Goal: Information Seeking & Learning: Learn about a topic

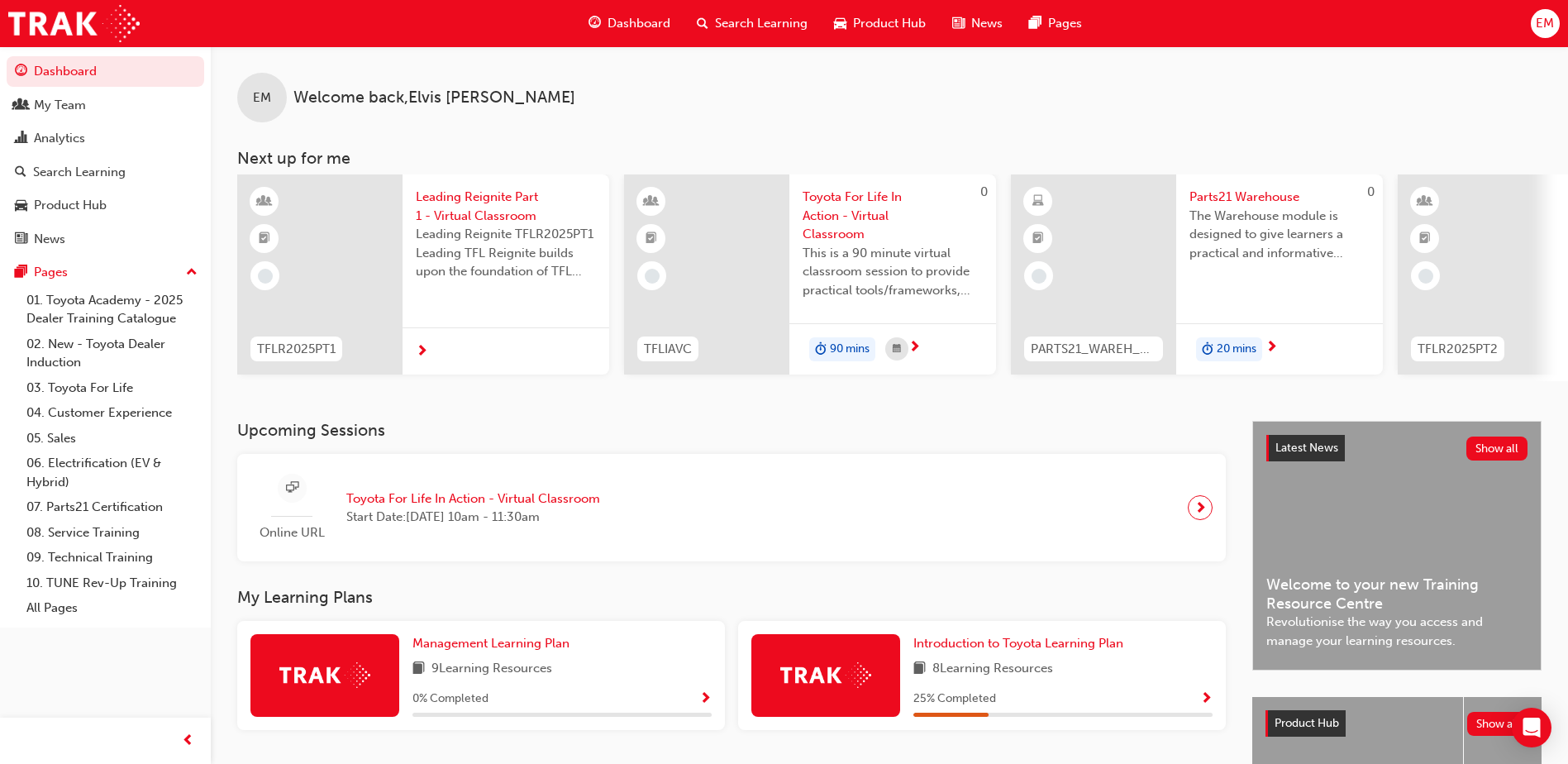
scroll to position [224, 0]
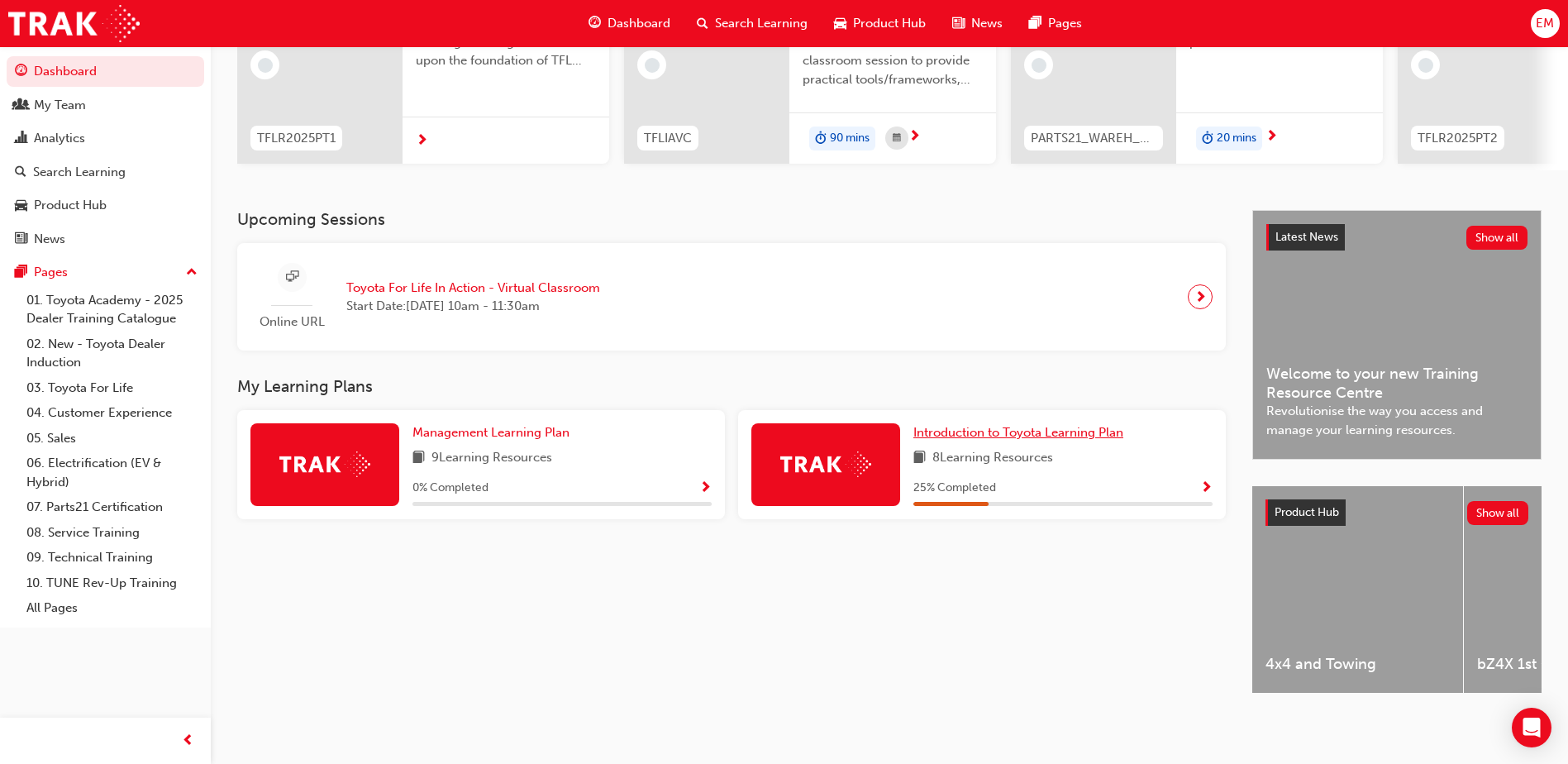
click at [992, 425] on span "Introduction to Toyota Learning Plan" at bounding box center [1019, 432] width 210 height 15
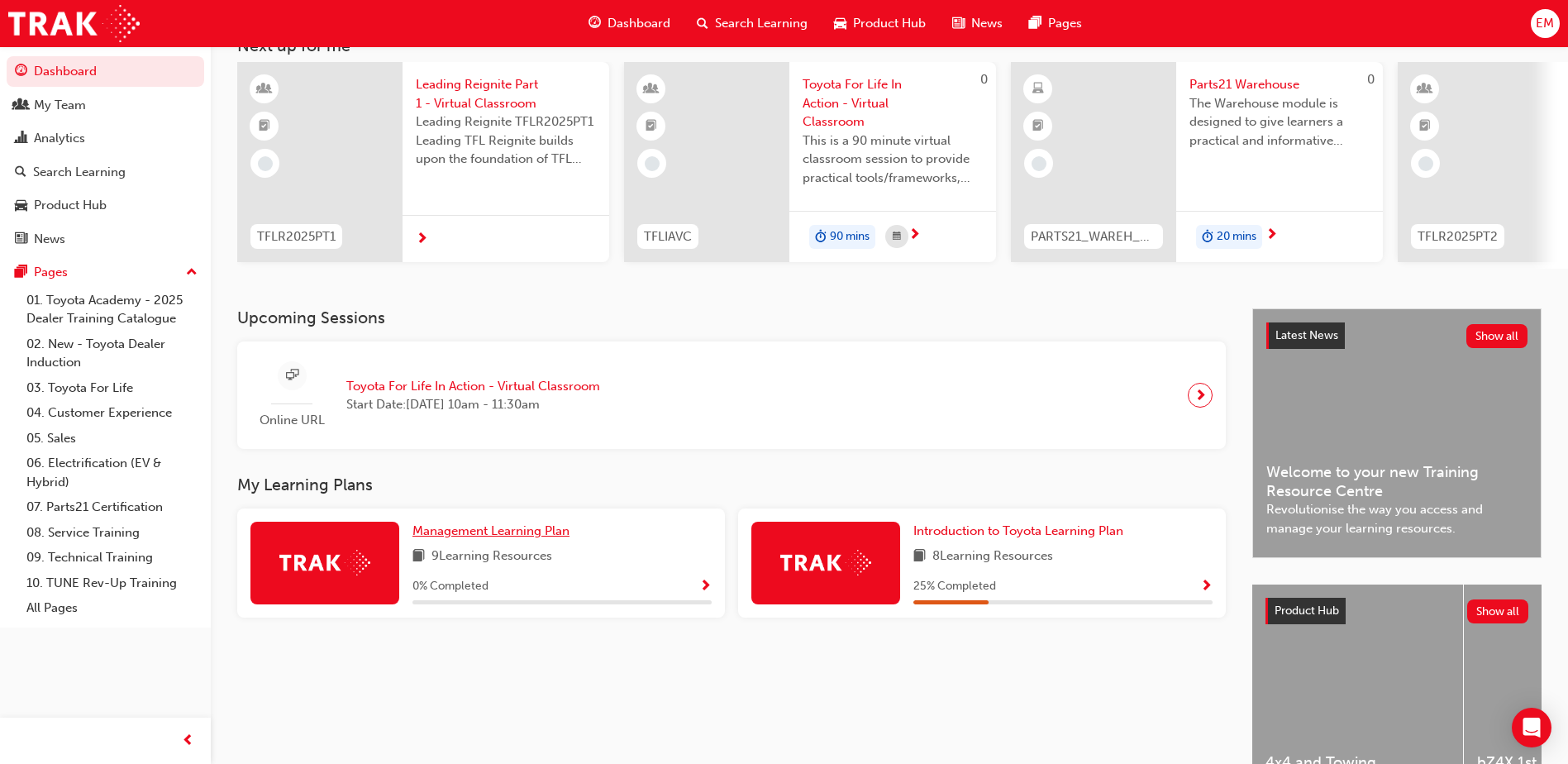
scroll to position [141, 0]
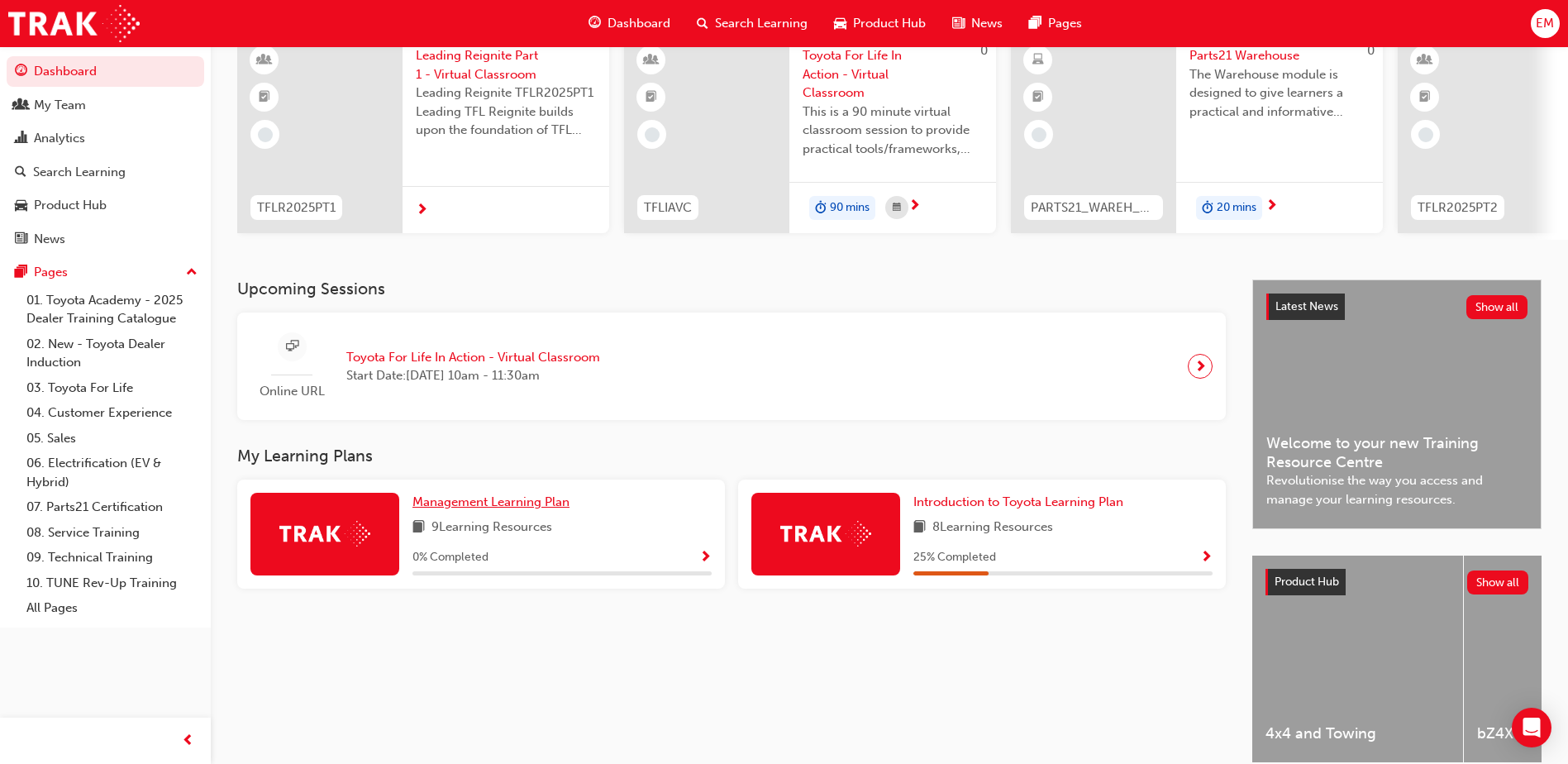
click at [504, 508] on span "Management Learning Plan" at bounding box center [490, 501] width 157 height 15
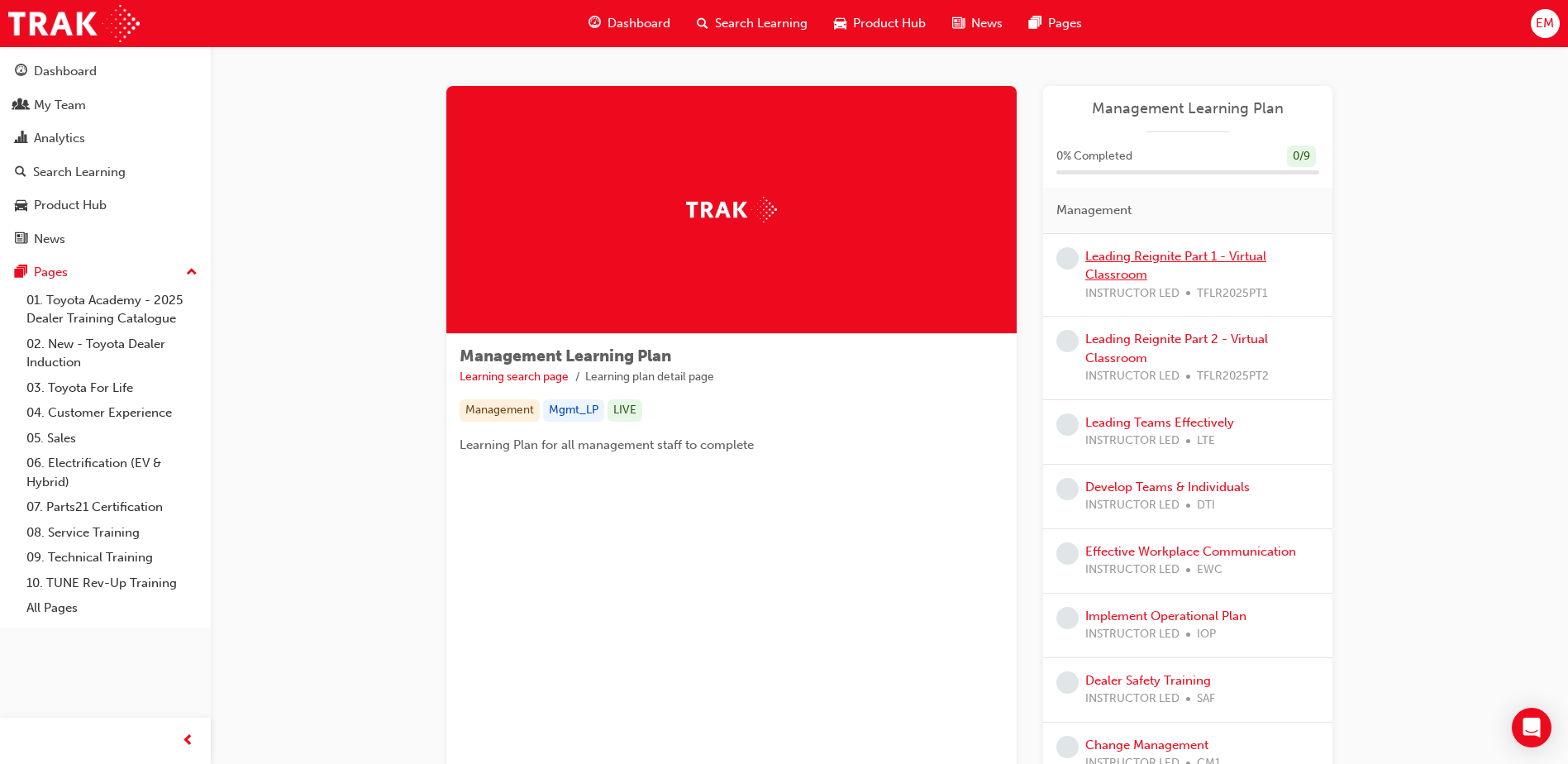
click at [1168, 263] on link "Leading Reignite Part 1 - Virtual Classroom" at bounding box center [1176, 266] width 181 height 34
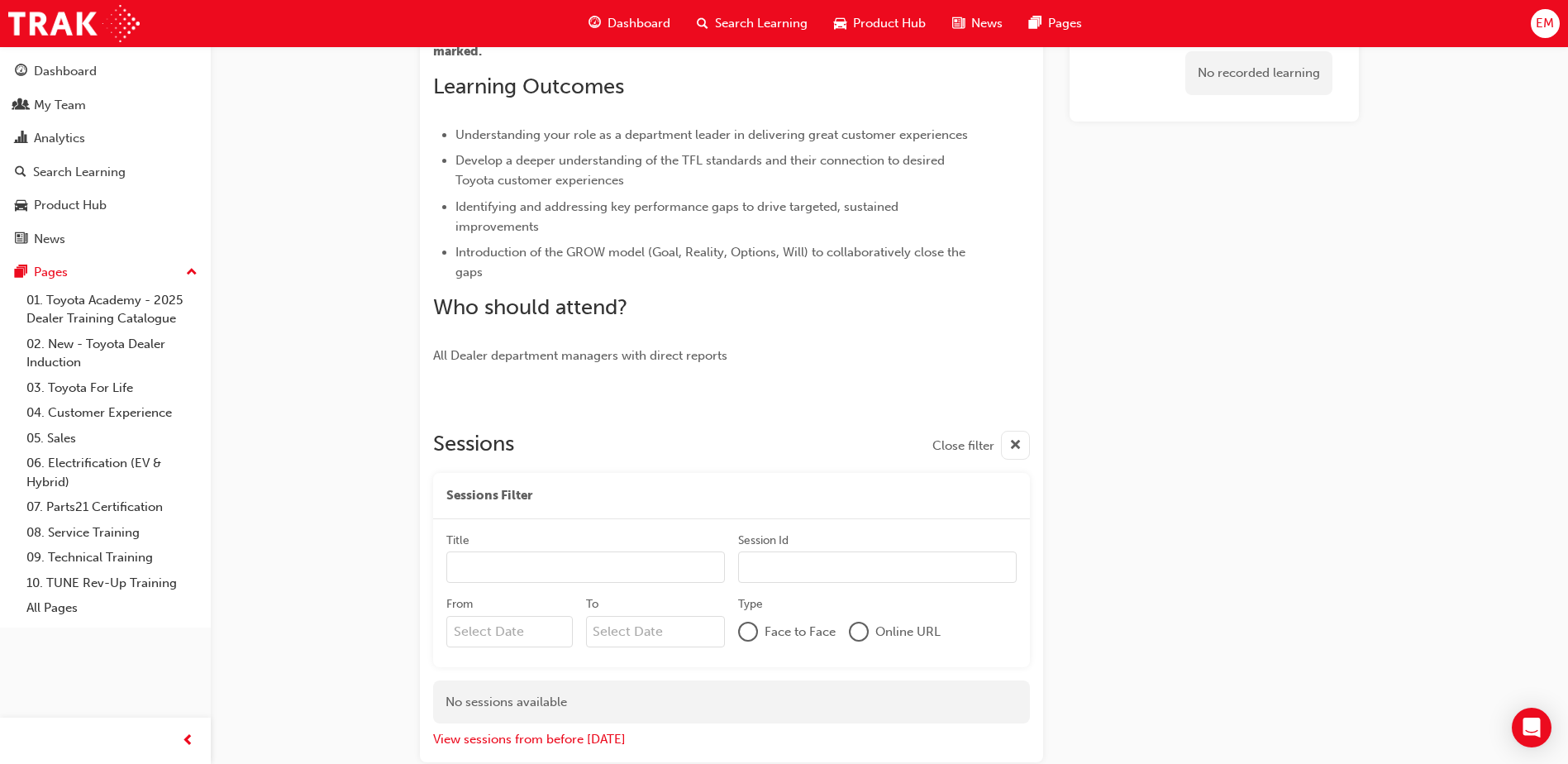
scroll to position [423, 0]
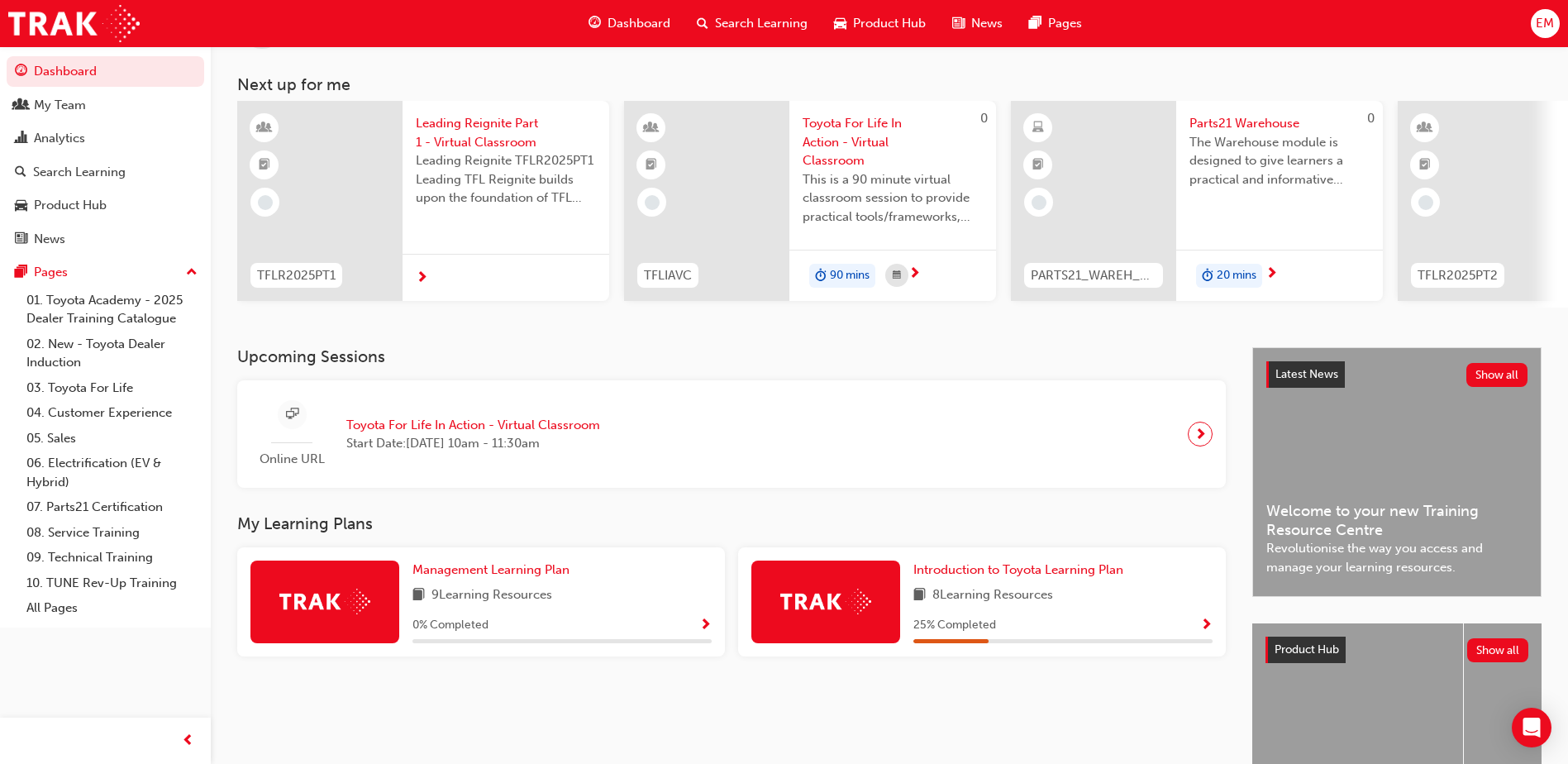
scroll to position [224, 0]
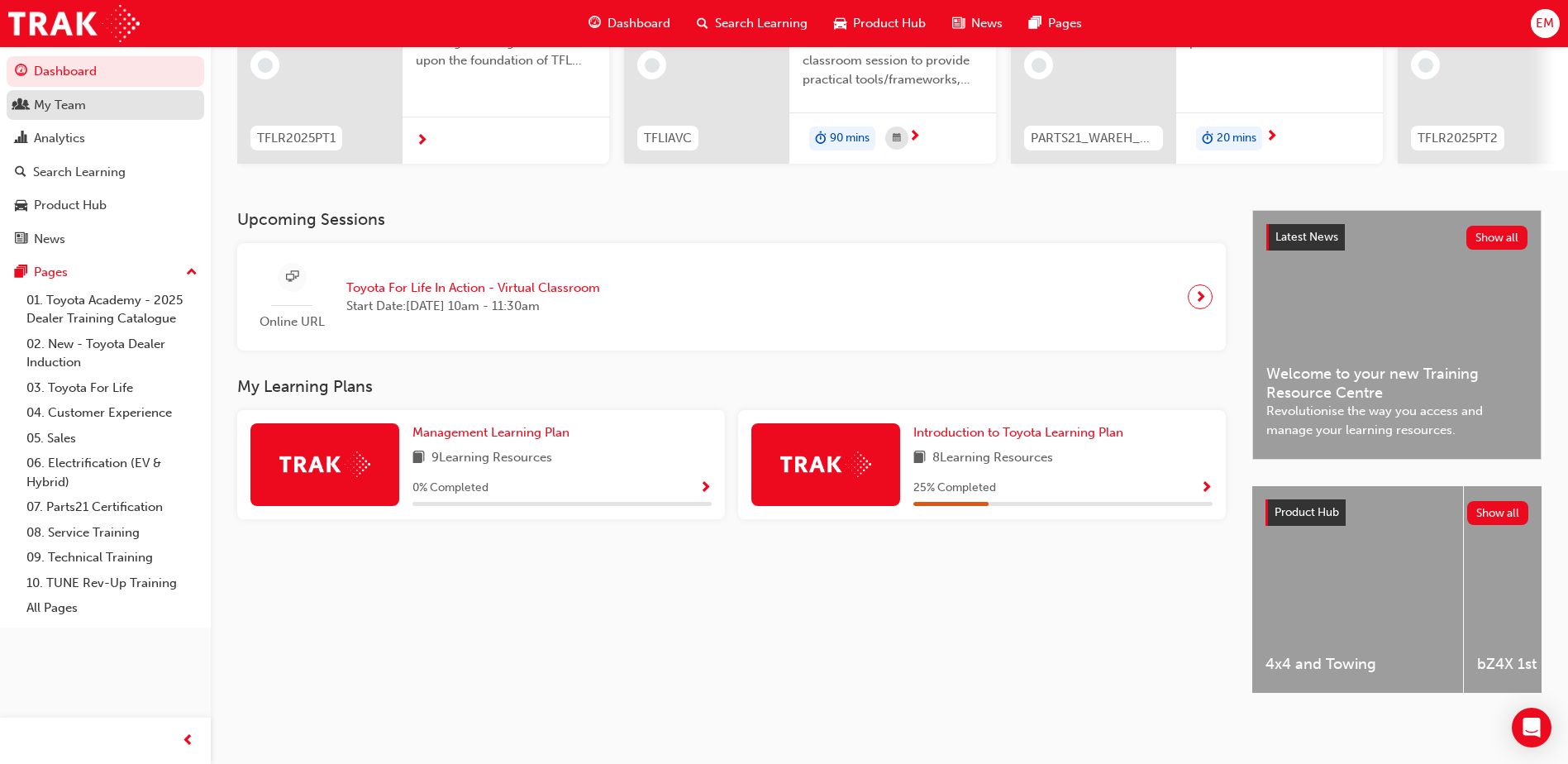
click at [70, 104] on div "My Team" at bounding box center [59, 105] width 52 height 19
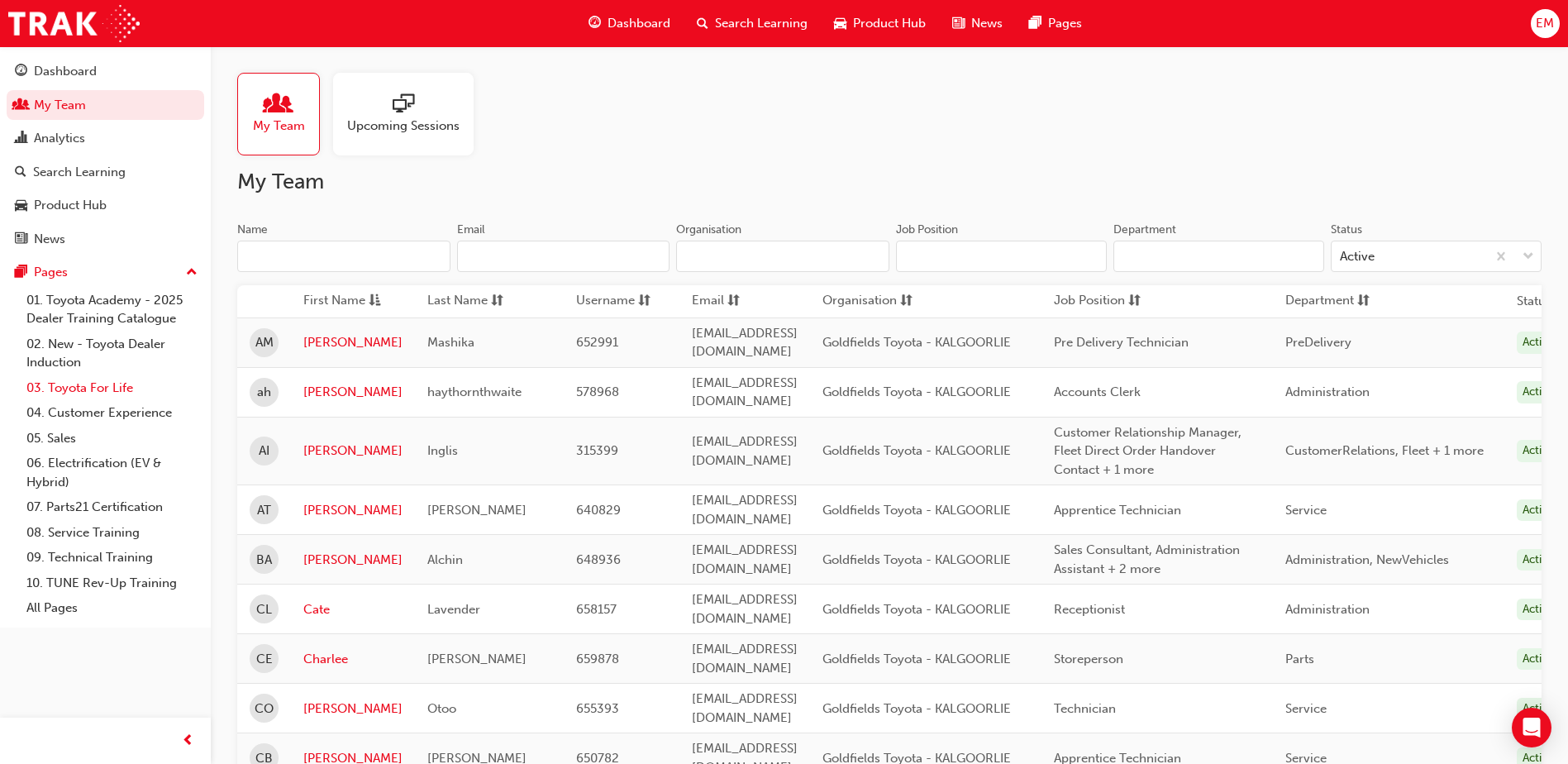
click at [82, 384] on link "03. Toyota For Life" at bounding box center [111, 388] width 184 height 25
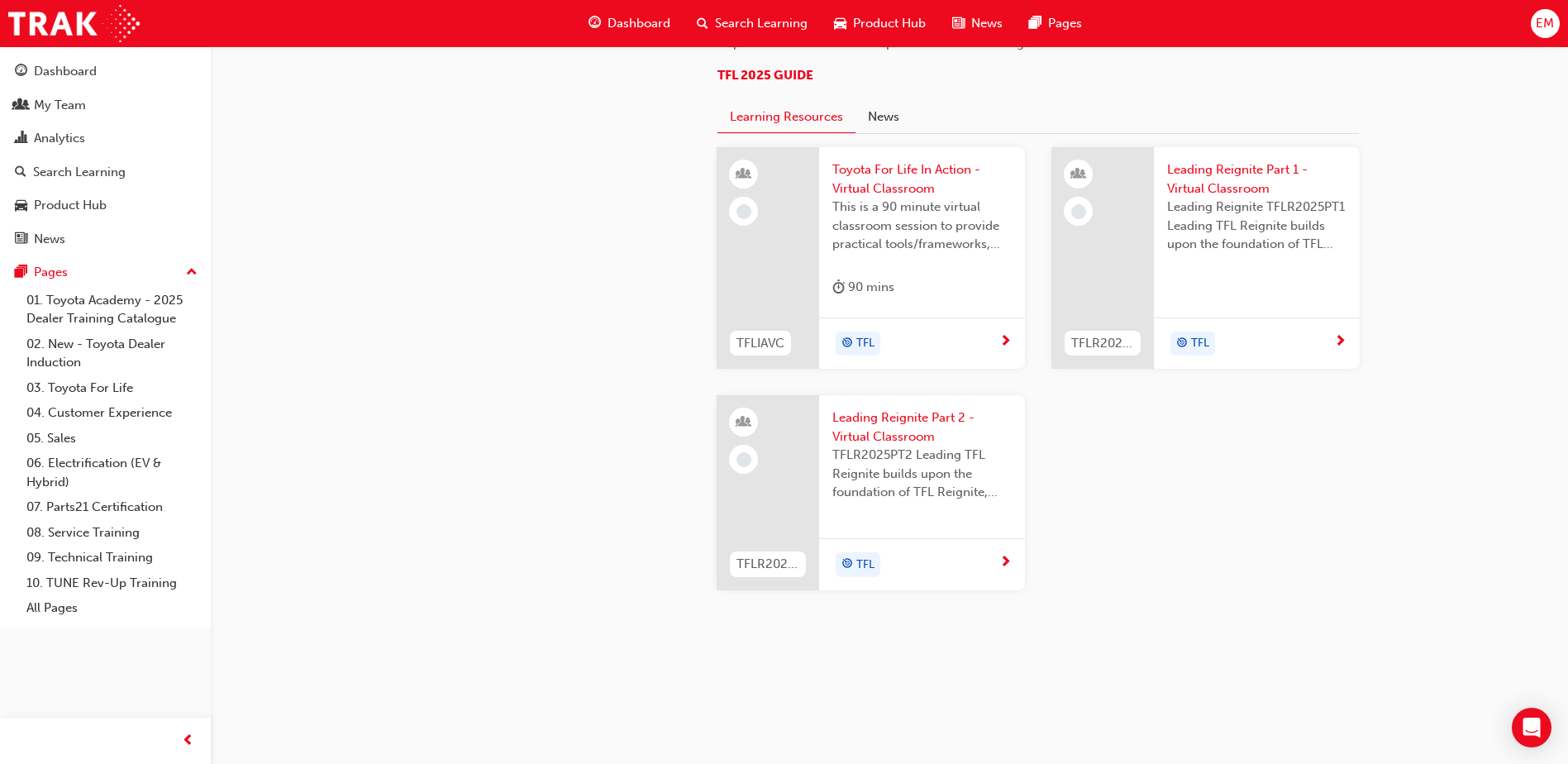
scroll to position [1499, 0]
click at [748, 22] on span "Search Learning" at bounding box center [761, 24] width 92 height 19
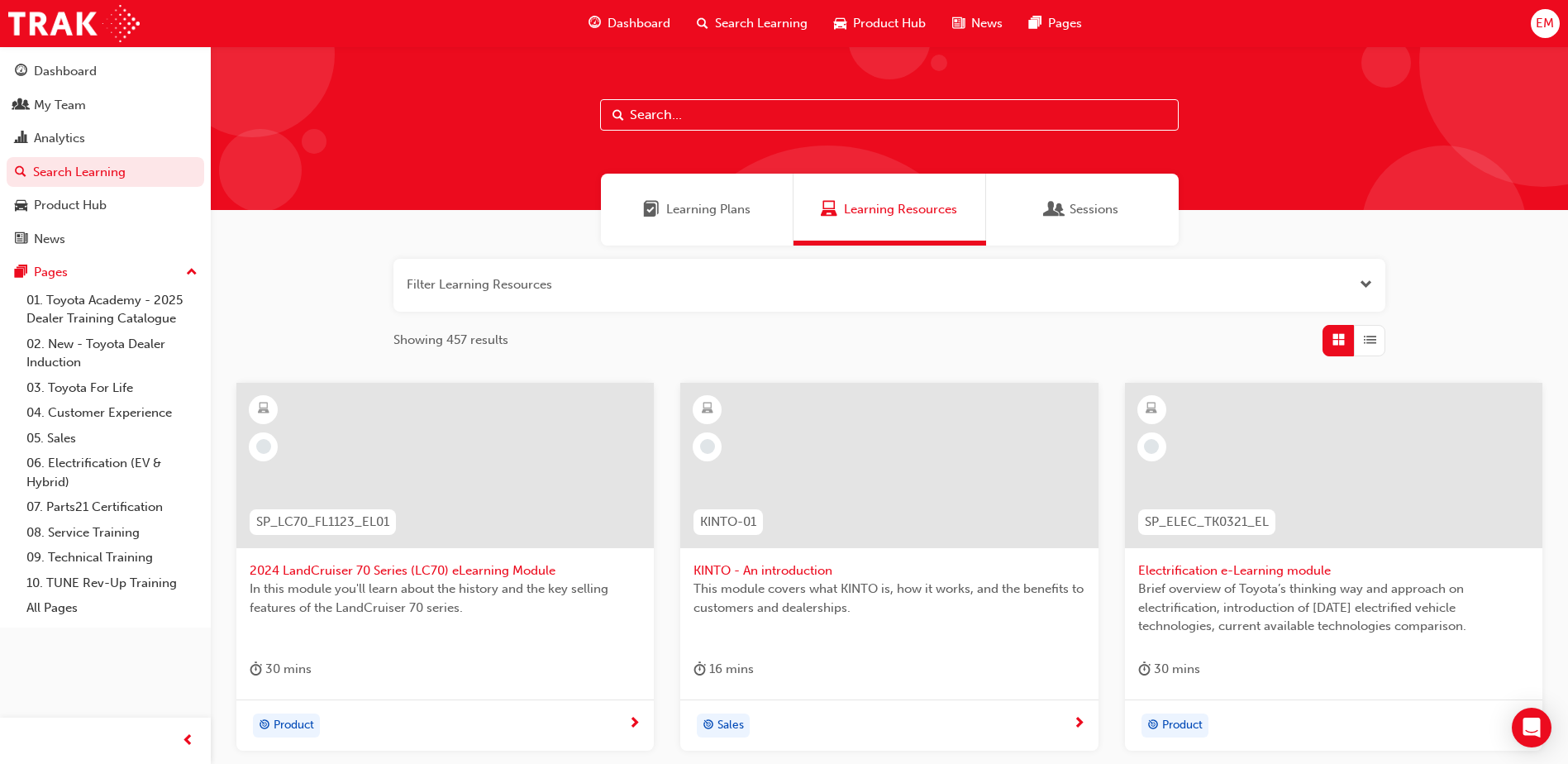
click at [706, 206] on span "Learning Plans" at bounding box center [708, 209] width 84 height 19
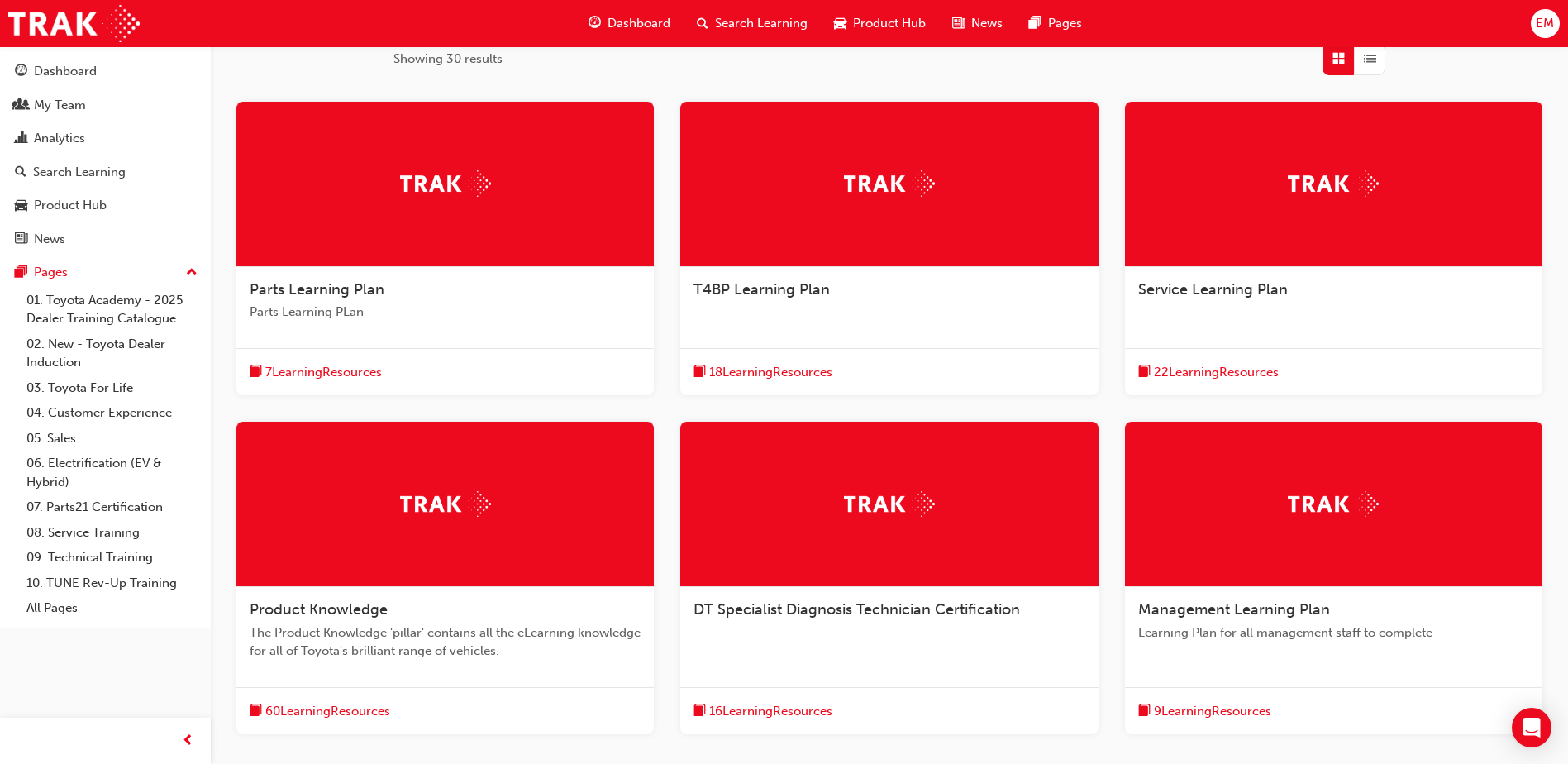
scroll to position [331, 0]
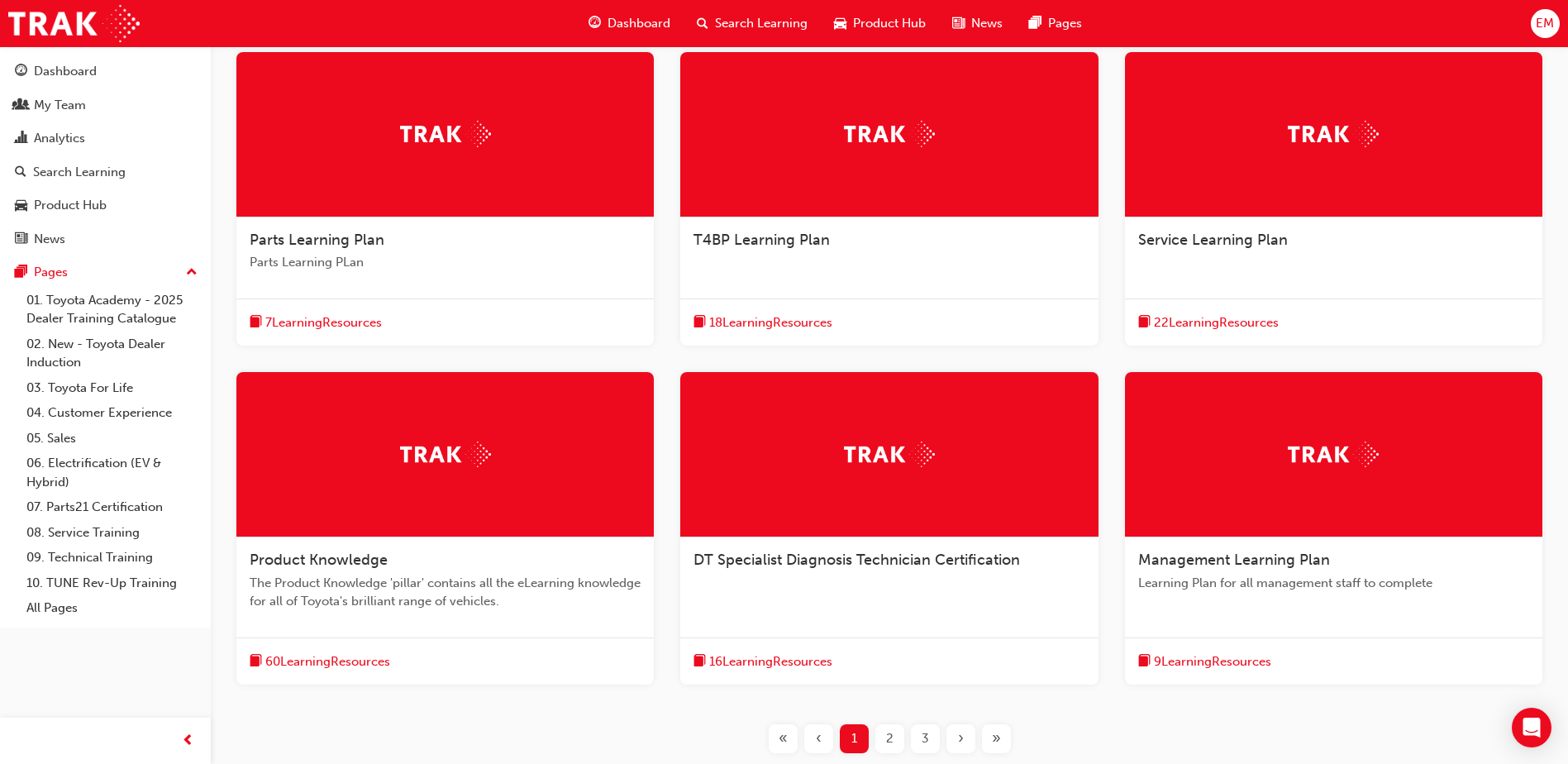
click at [438, 130] on img at bounding box center [445, 133] width 91 height 25
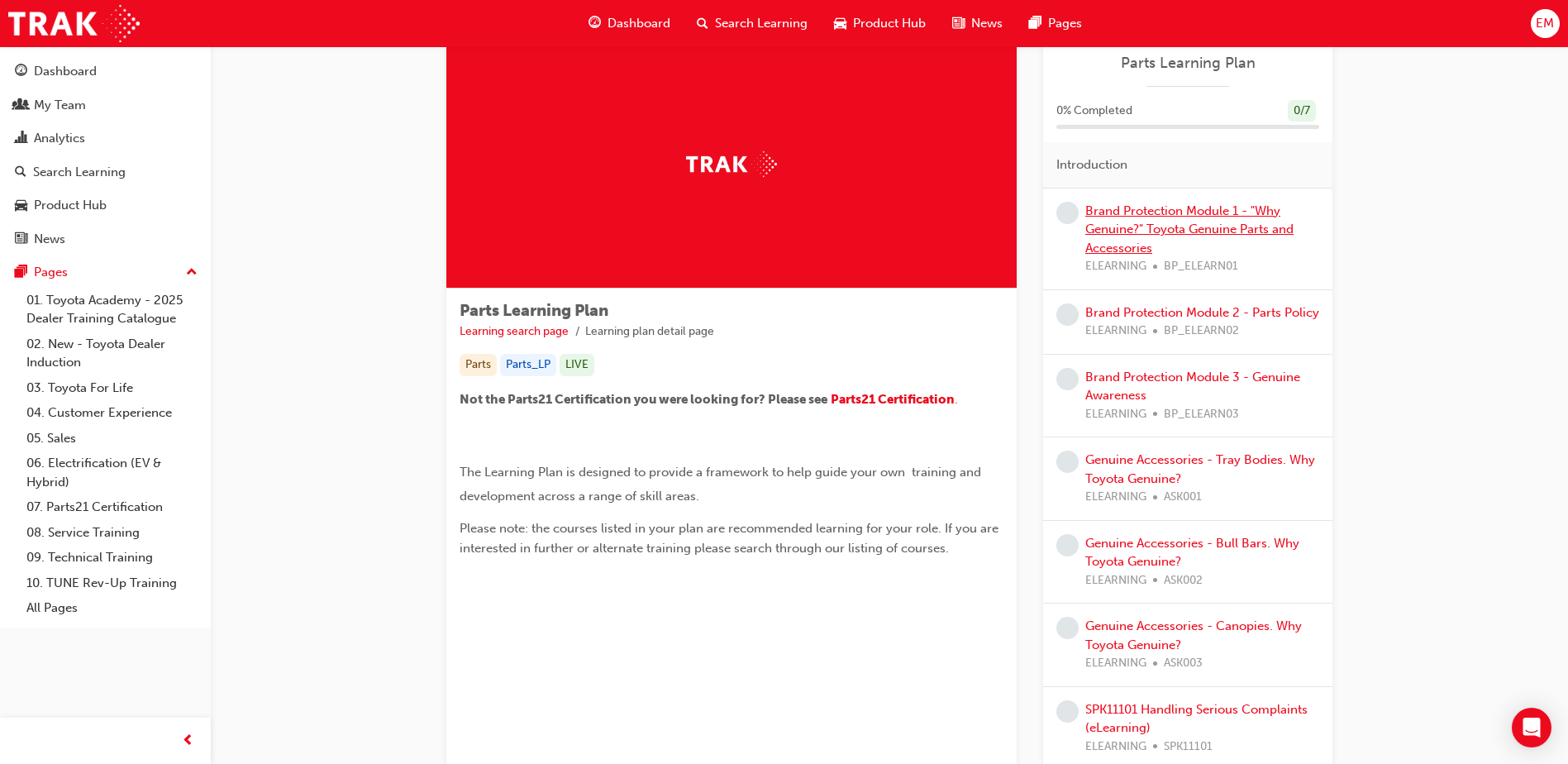
scroll to position [82, 0]
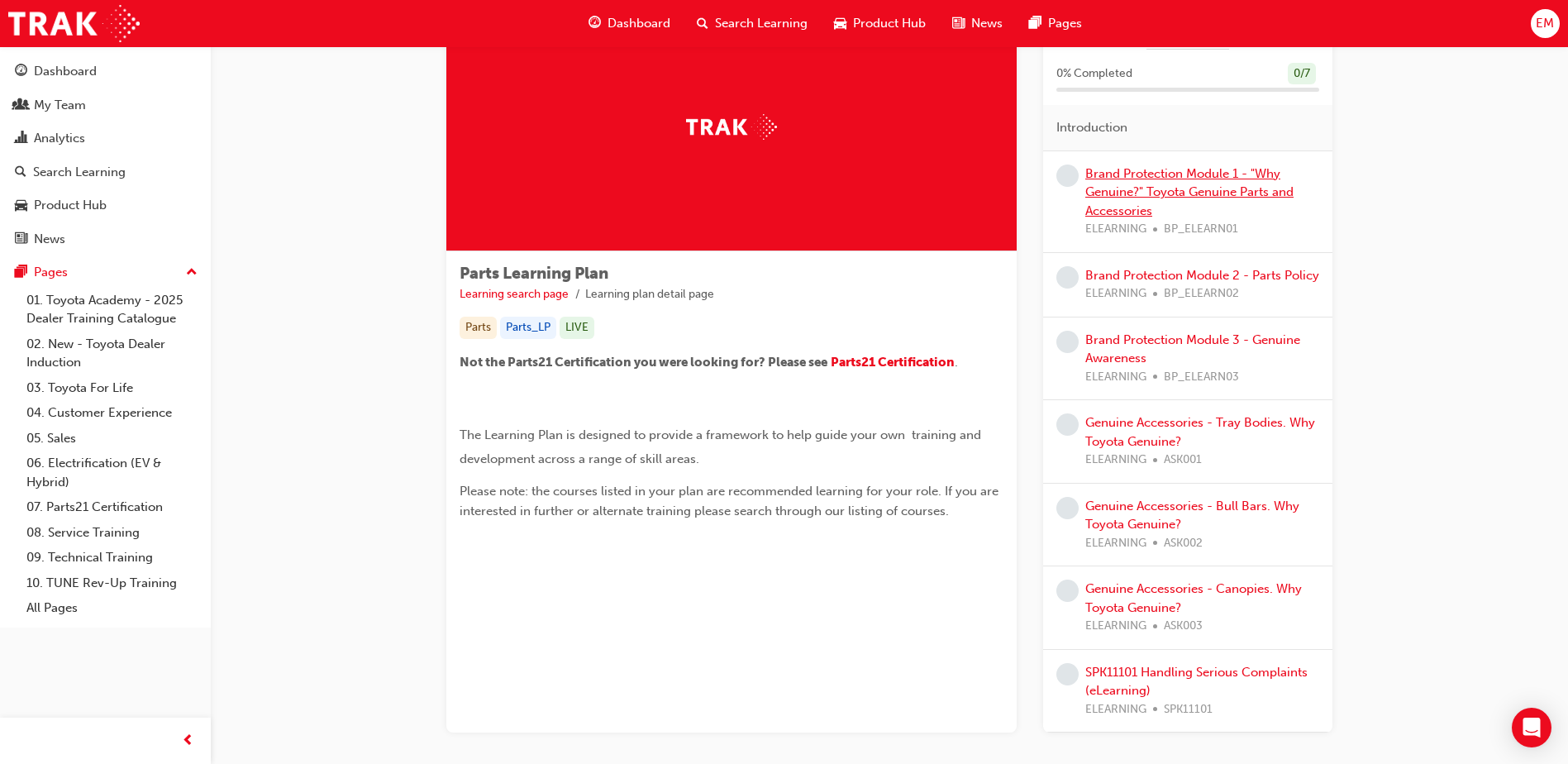
click at [1180, 195] on link "Brand Protection Module 1 - "Why Genuine?" Toyota Genuine Parts and Accessories" at bounding box center [1190, 191] width 208 height 52
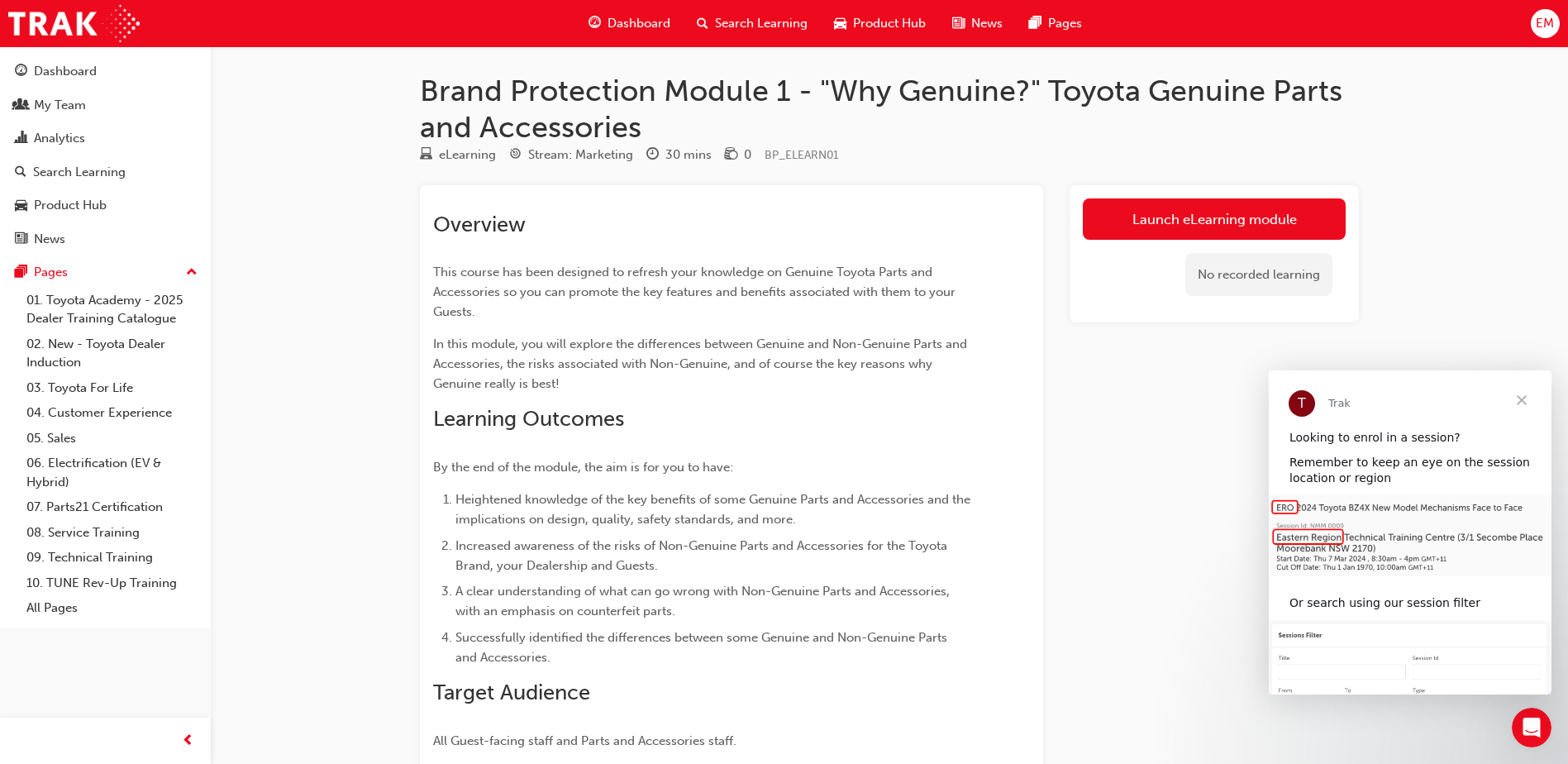
click at [1524, 398] on span "Close" at bounding box center [1522, 401] width 60 height 60
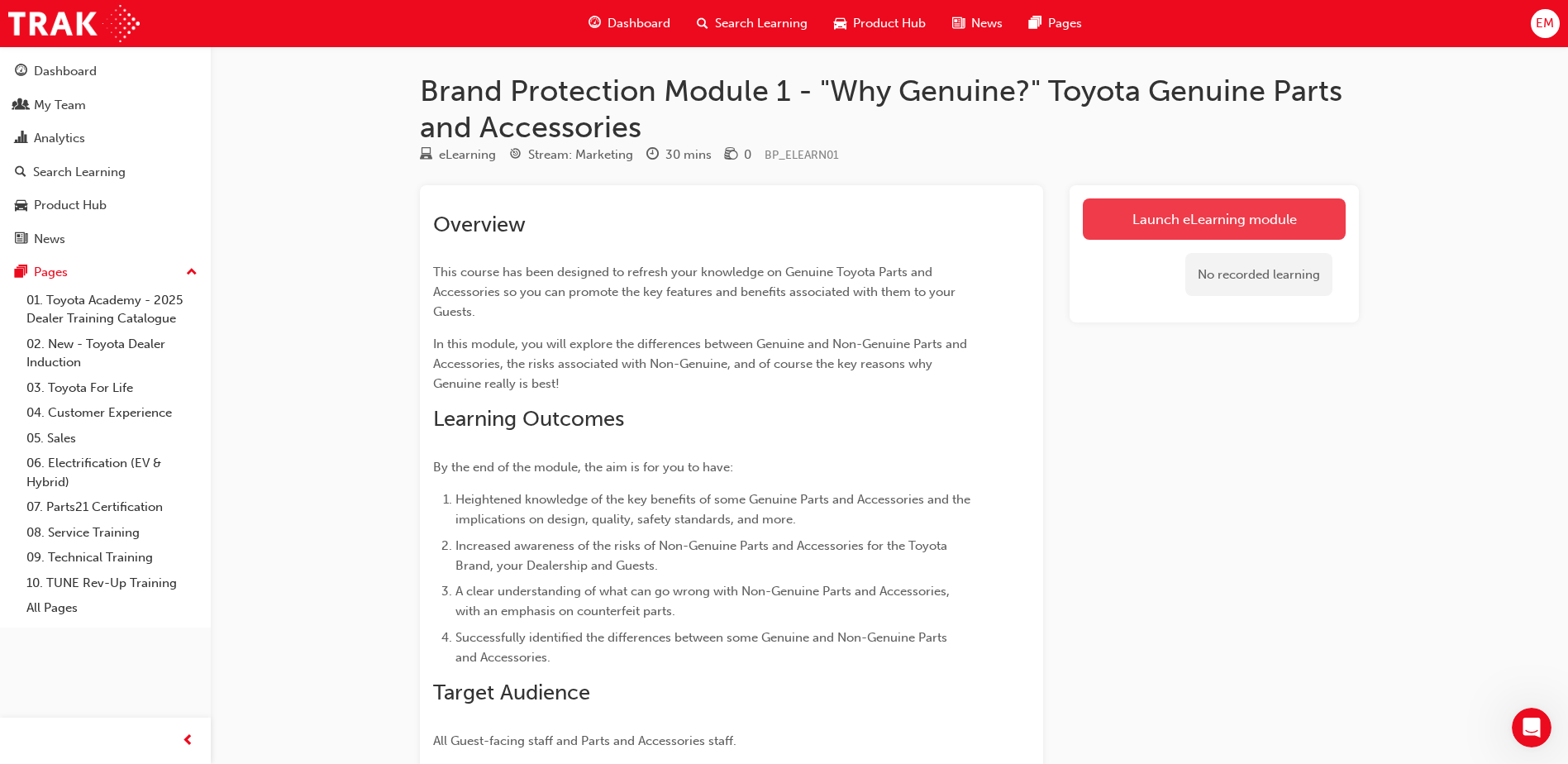
click at [1185, 226] on link "Launch eLearning module" at bounding box center [1215, 219] width 263 height 42
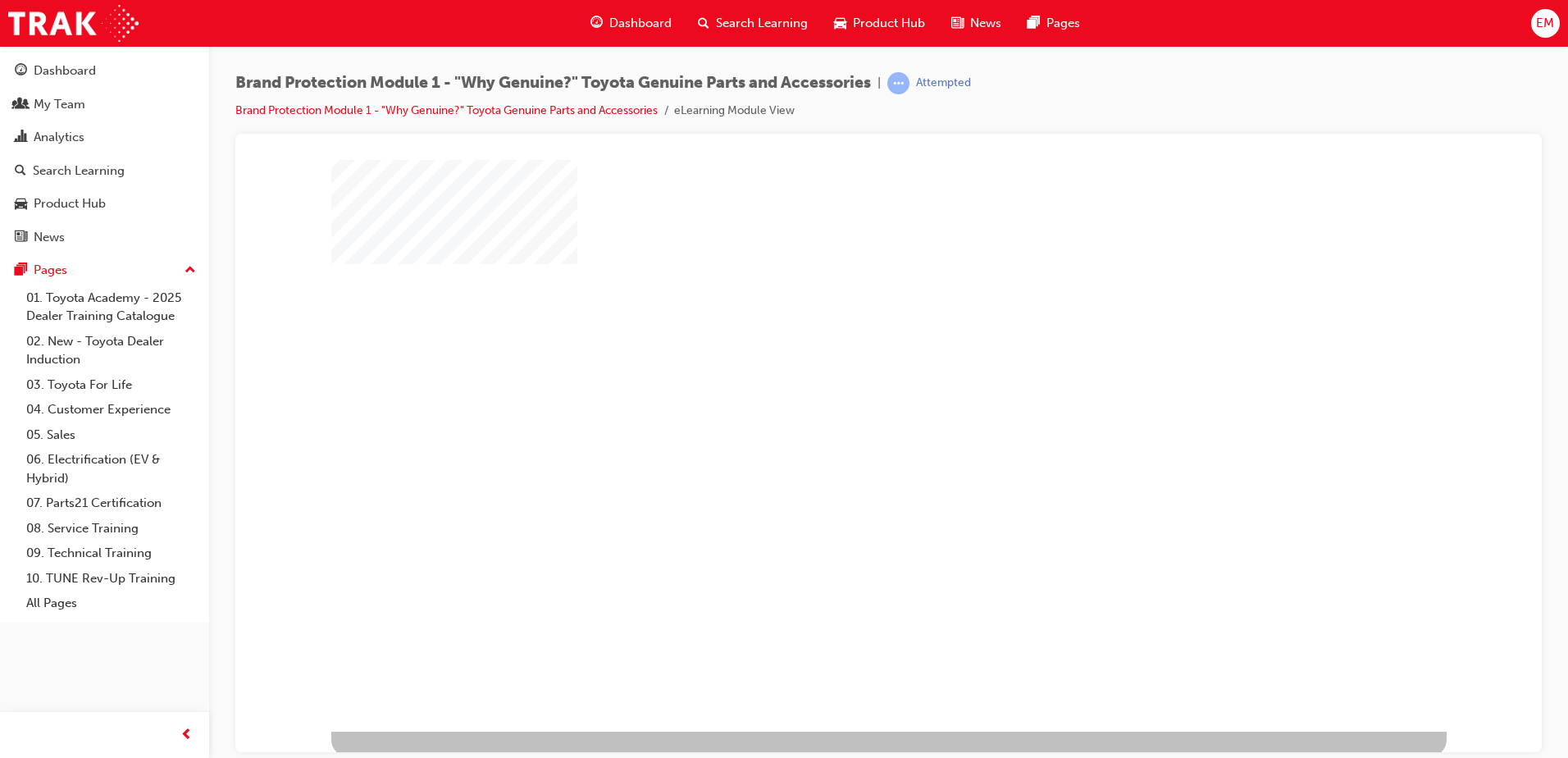
scroll to position [23, 0]
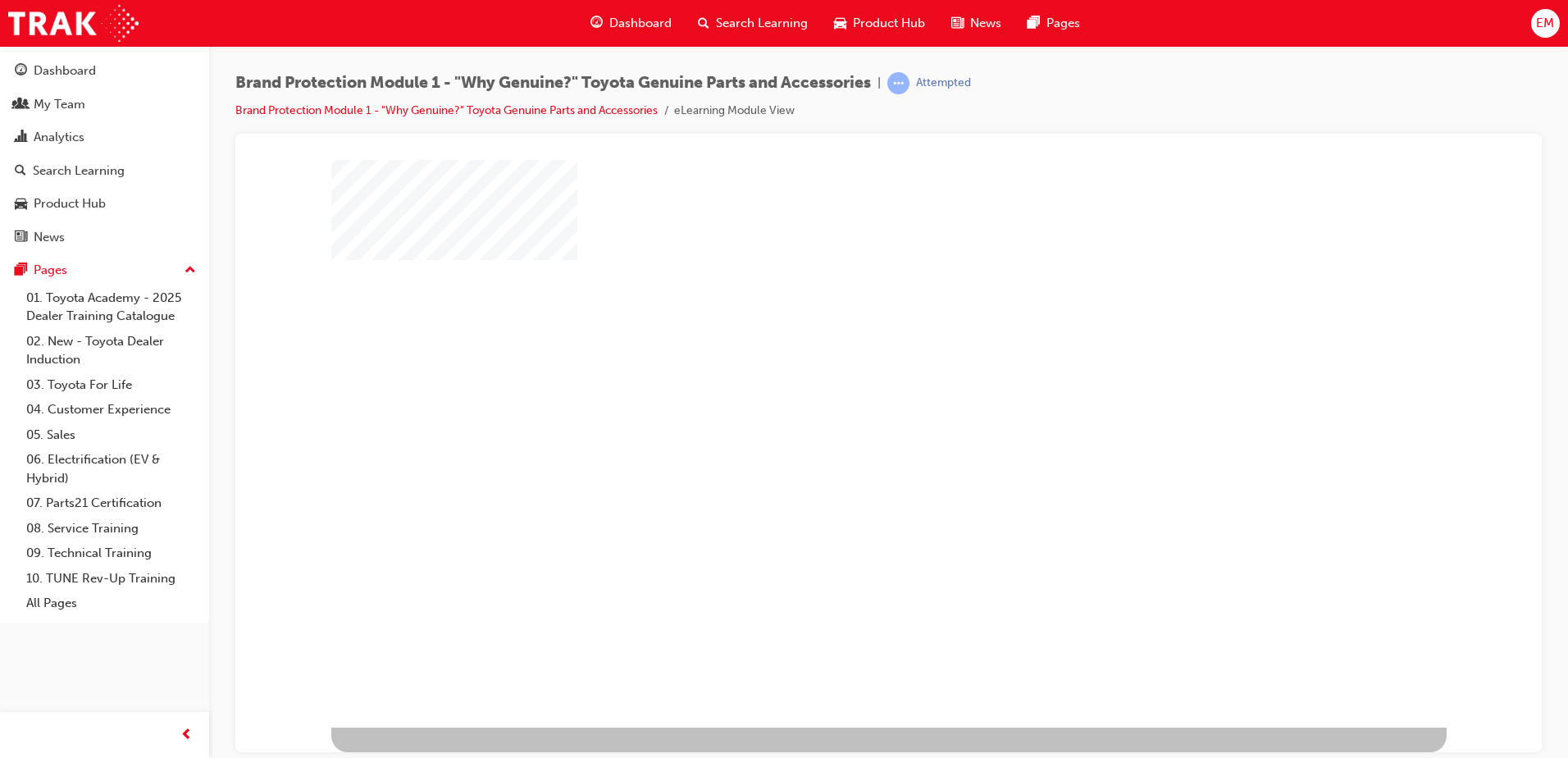
click at [842, 384] on div "play" at bounding box center [842, 384] width 0 height 0
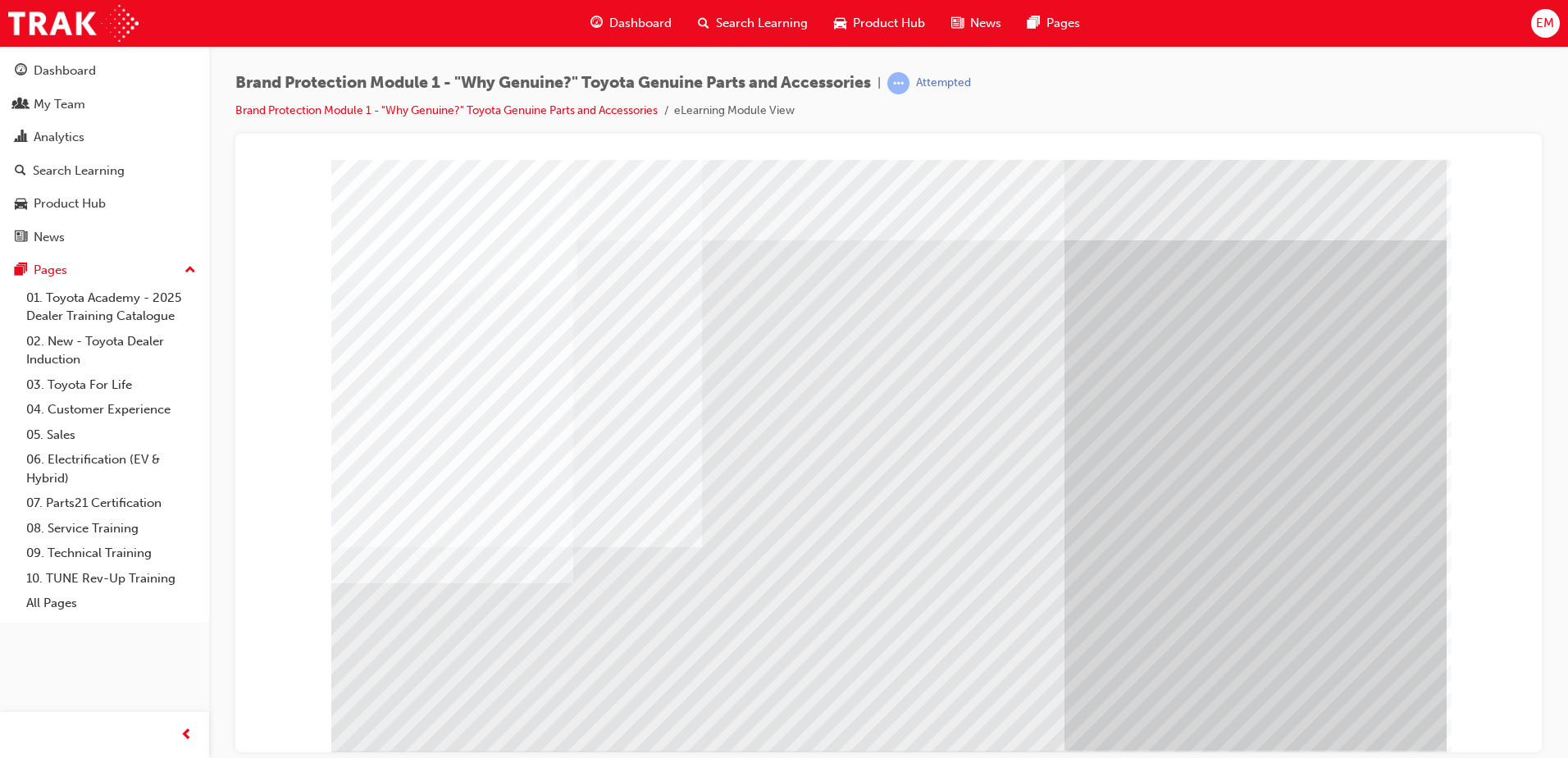
drag, startPoint x: 883, startPoint y: 343, endPoint x: 787, endPoint y: 443, distance: 138.6
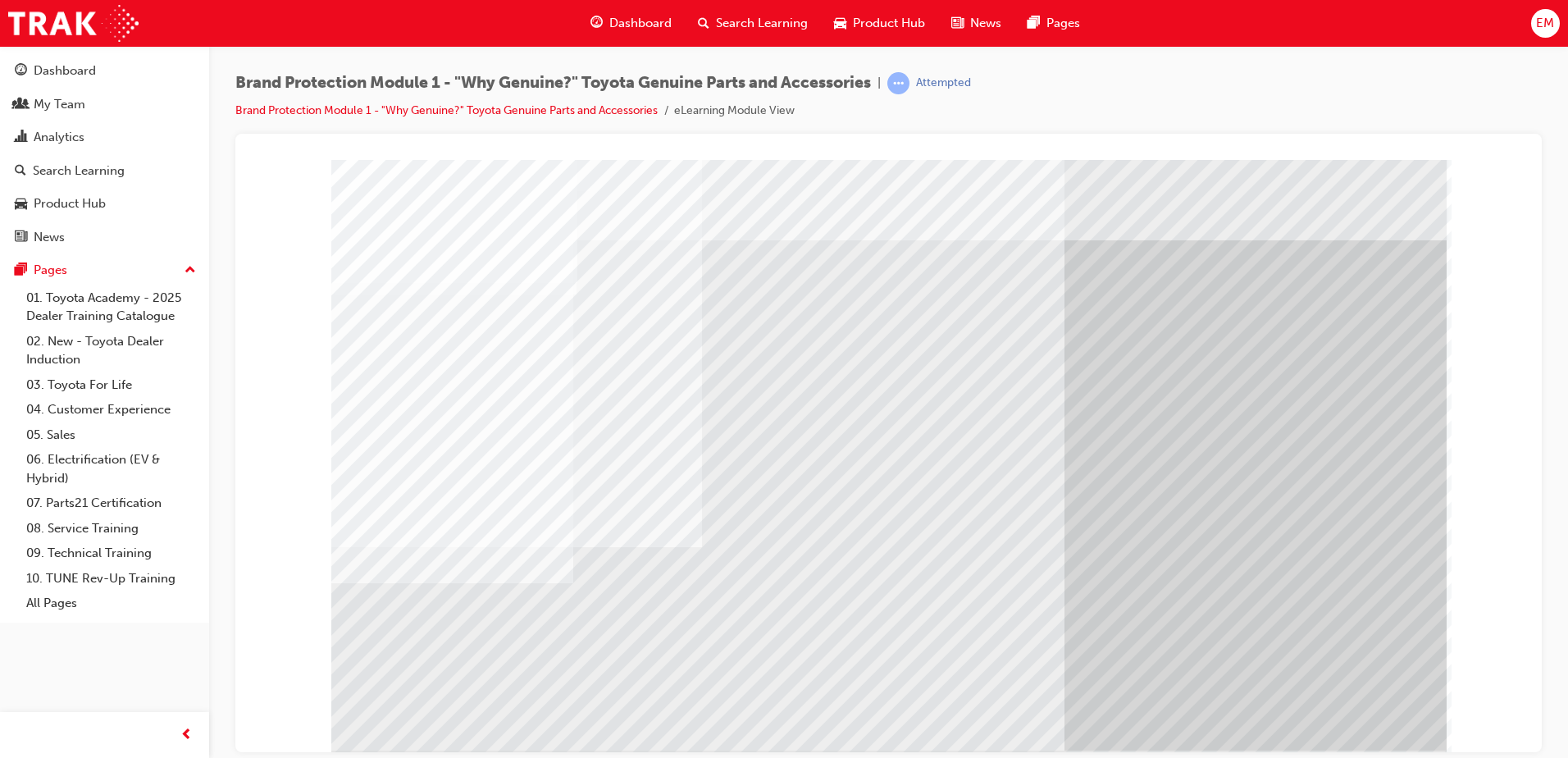
drag, startPoint x: 1203, startPoint y: 372, endPoint x: 1166, endPoint y: 388, distance: 40.3
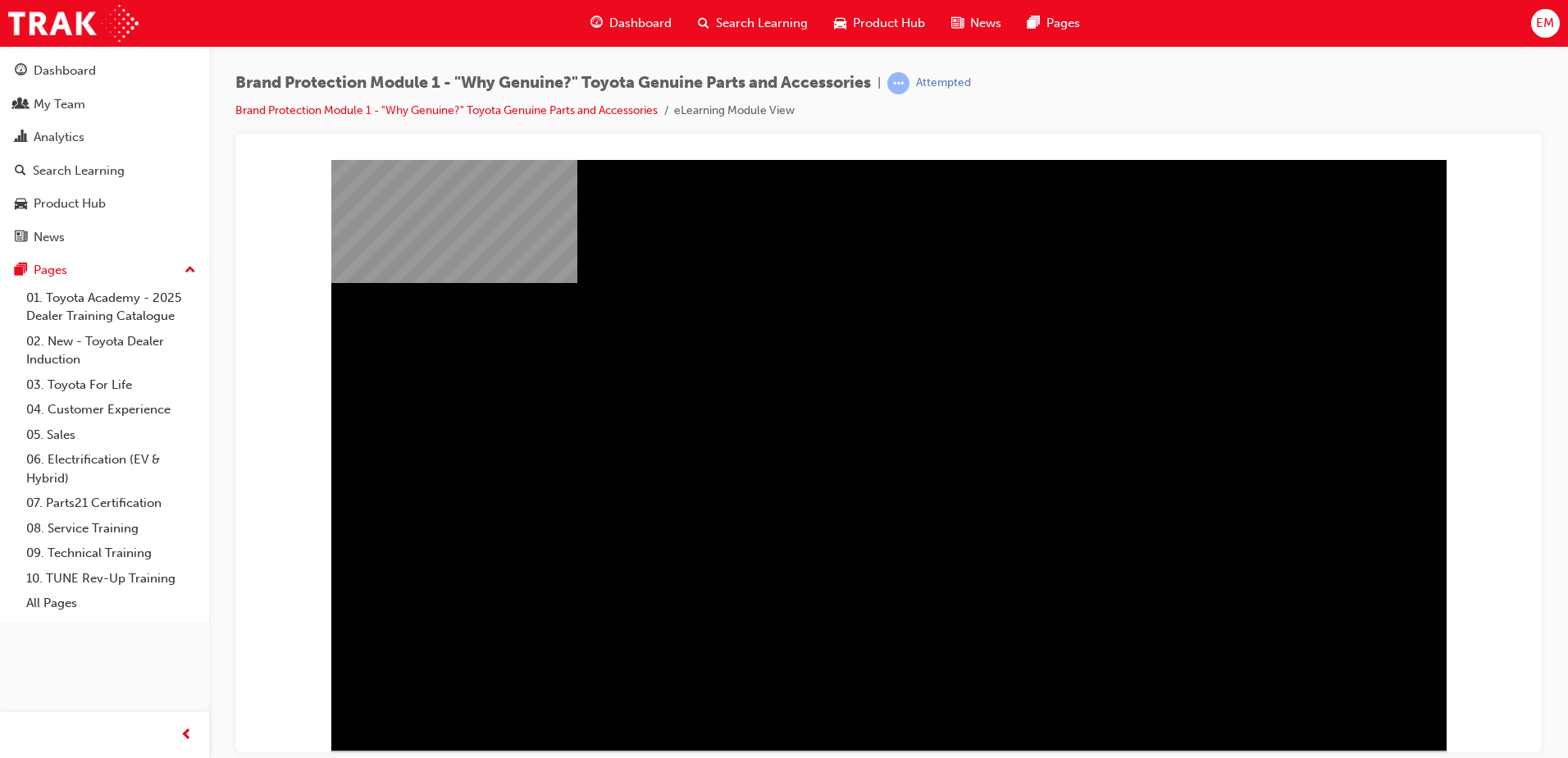
drag, startPoint x: 1315, startPoint y: 542, endPoint x: 1305, endPoint y: 542, distance: 10.0
click at [1313, 542] on div "video_sparkplugs" at bounding box center [888, 468] width 1115 height 591
click at [1147, 623] on div "video_sparkplugs" at bounding box center [888, 468] width 1115 height 591
drag, startPoint x: 878, startPoint y: 629, endPoint x: 556, endPoint y: 537, distance: 334.9
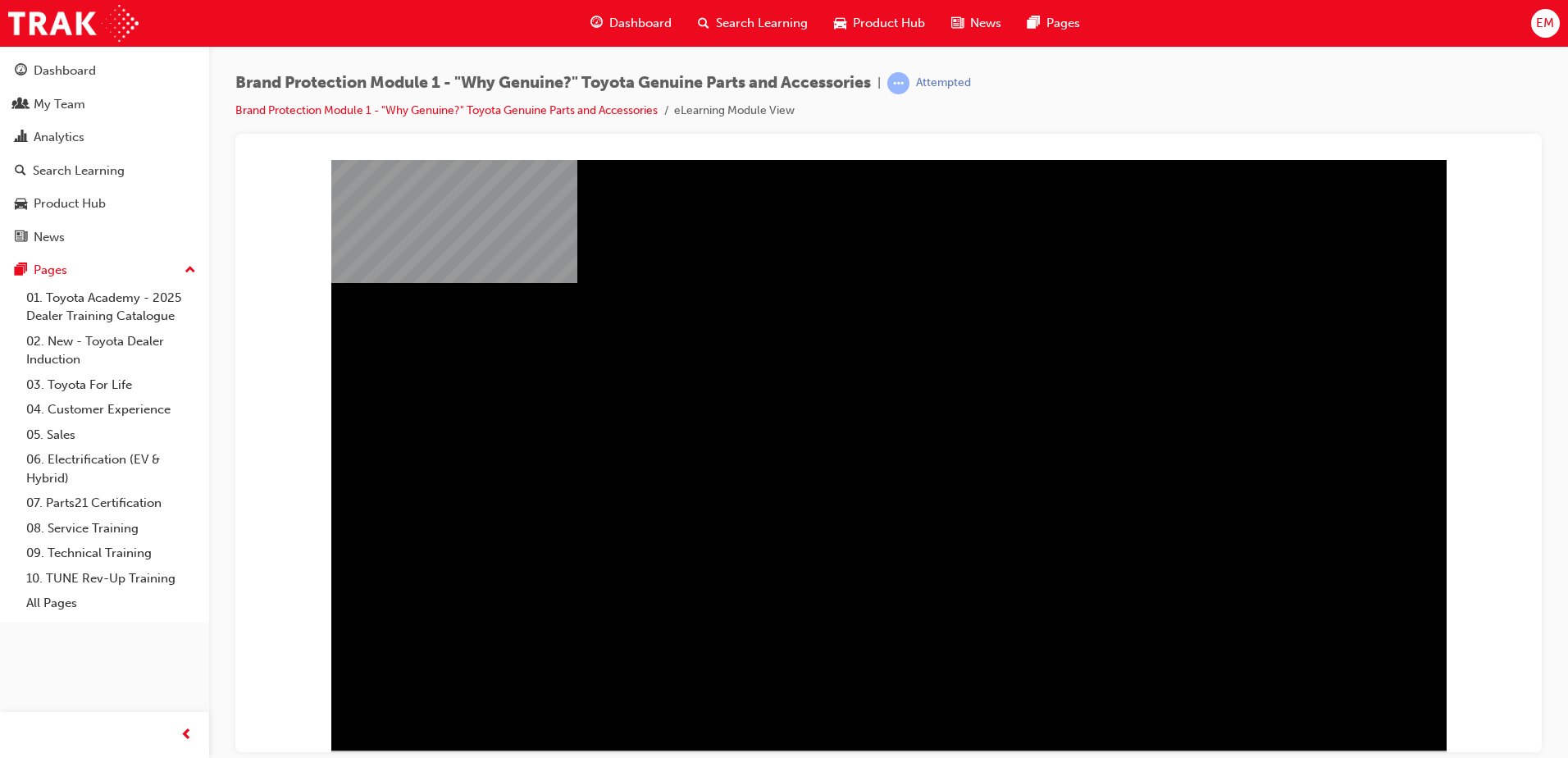
click at [871, 627] on div "video_sparkplugs" at bounding box center [888, 468] width 1115 height 591
drag, startPoint x: 483, startPoint y: 522, endPoint x: 586, endPoint y: 391, distance: 166.6
click at [517, 508] on div "video_sparkplugs" at bounding box center [888, 468] width 1115 height 591
drag, startPoint x: 584, startPoint y: 343, endPoint x: 605, endPoint y: 338, distance: 21.6
click at [590, 343] on div "video_sparkplugs" at bounding box center [888, 468] width 1115 height 591
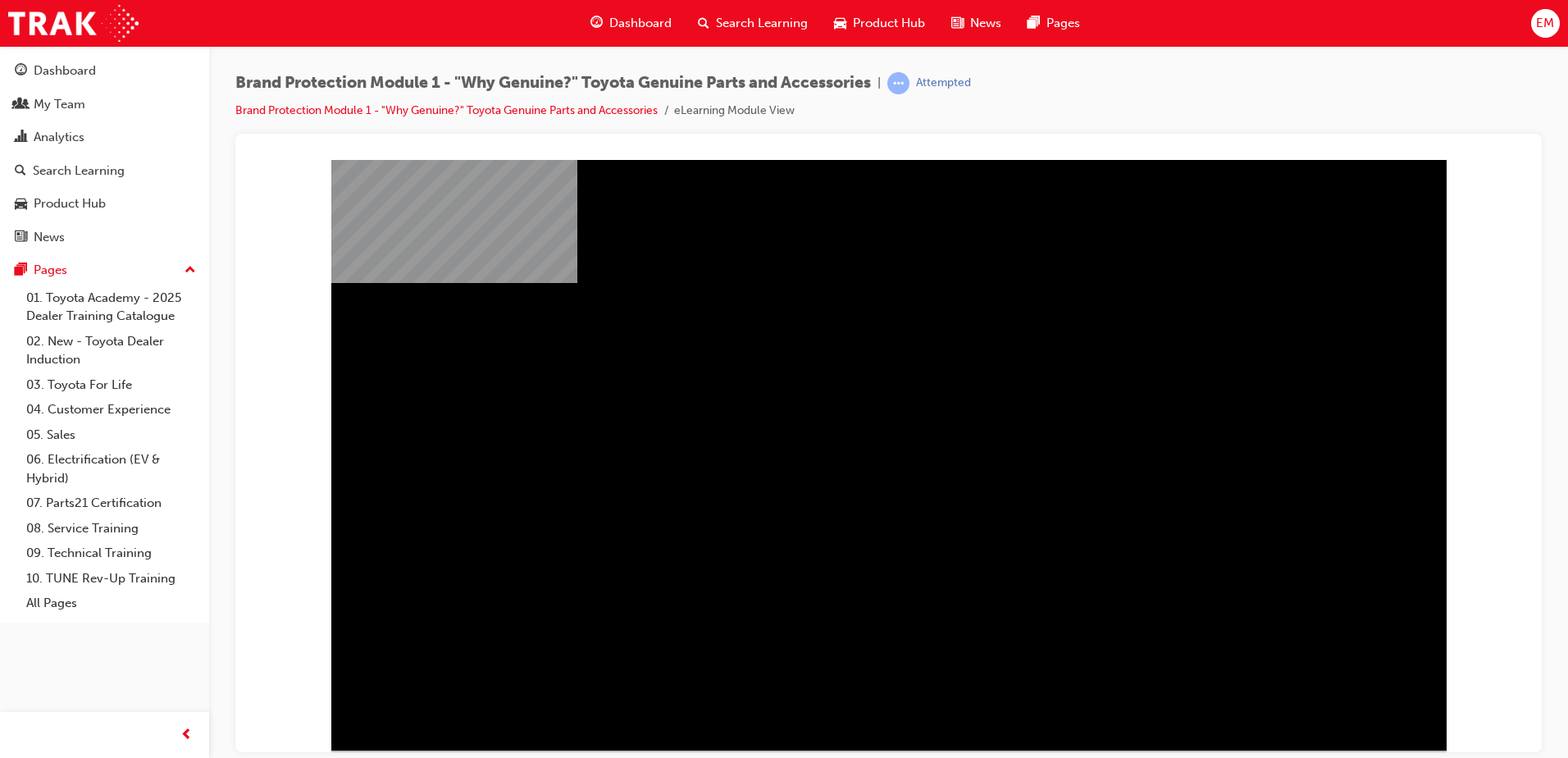
click at [852, 229] on div "video_sparkplugs" at bounding box center [888, 468] width 1115 height 591
click at [1231, 545] on div "video_sparkplugs" at bounding box center [888, 468] width 1115 height 591
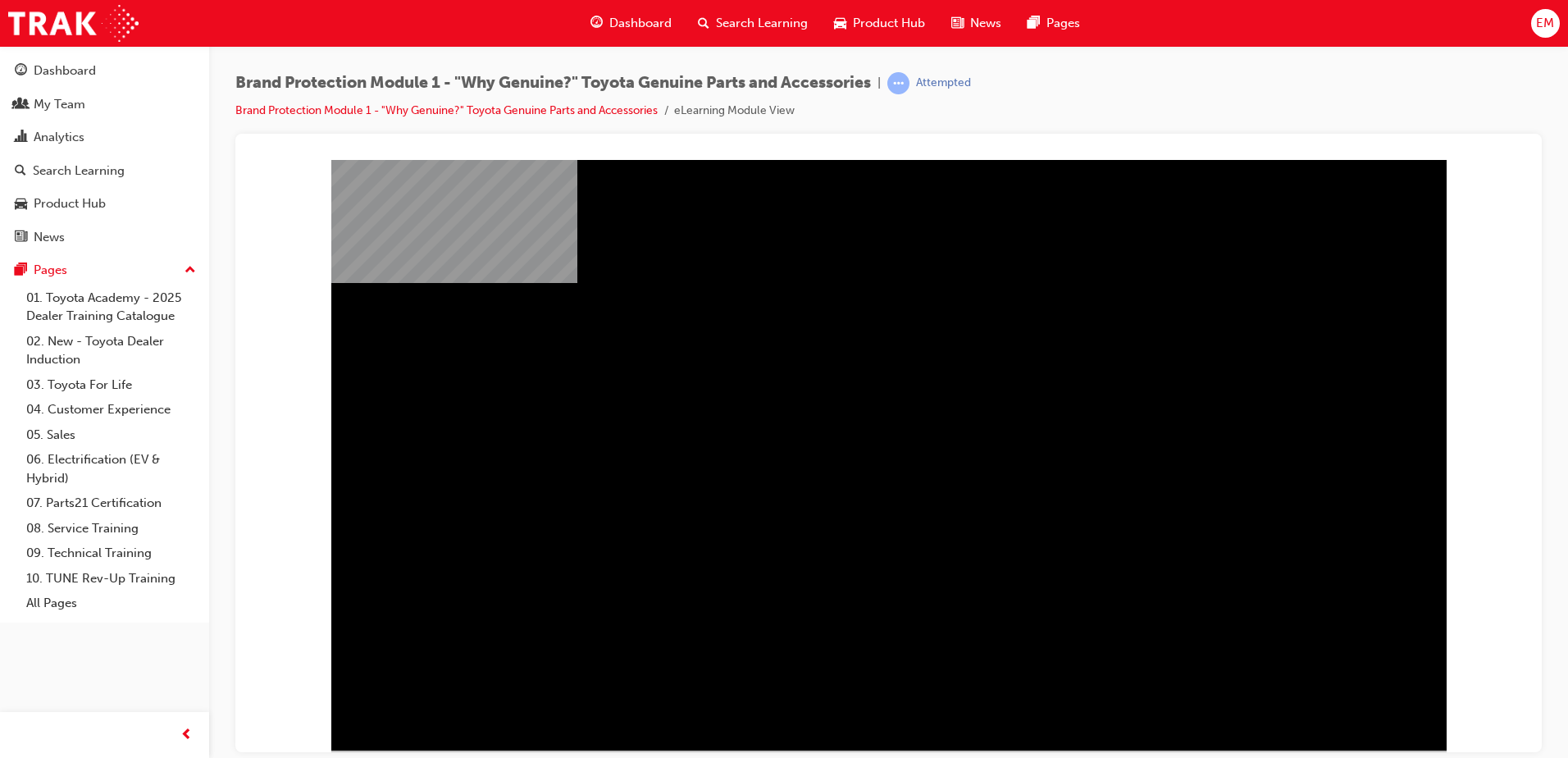
click at [1359, 539] on div "" at bounding box center [888, 468] width 1115 height 591
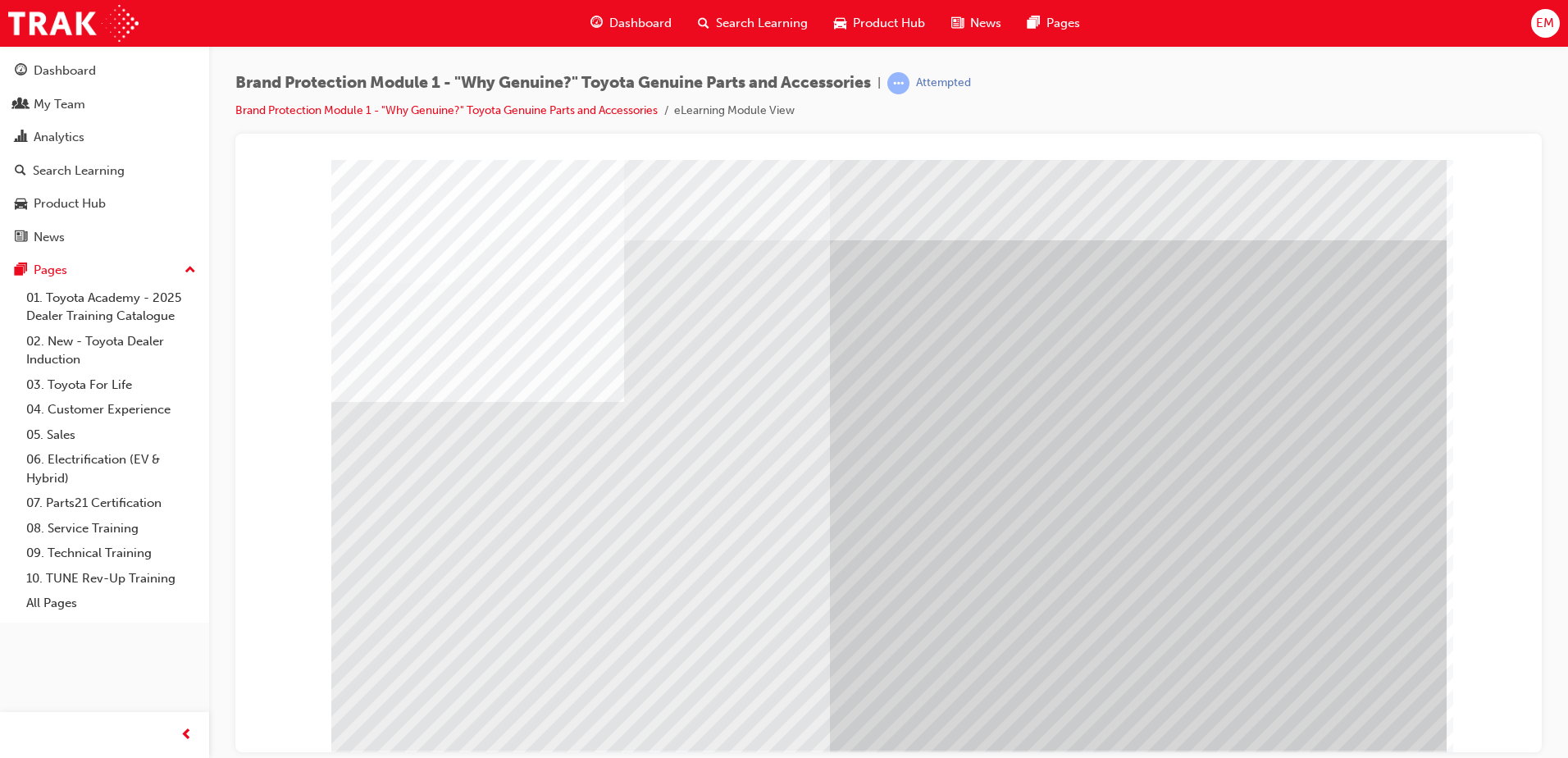
drag, startPoint x: 1338, startPoint y: 712, endPoint x: 1006, endPoint y: 631, distance: 341.7
click at [1097, 642] on div "multistate" at bounding box center [888, 454] width 1115 height 591
